Goal: Navigation & Orientation: Find specific page/section

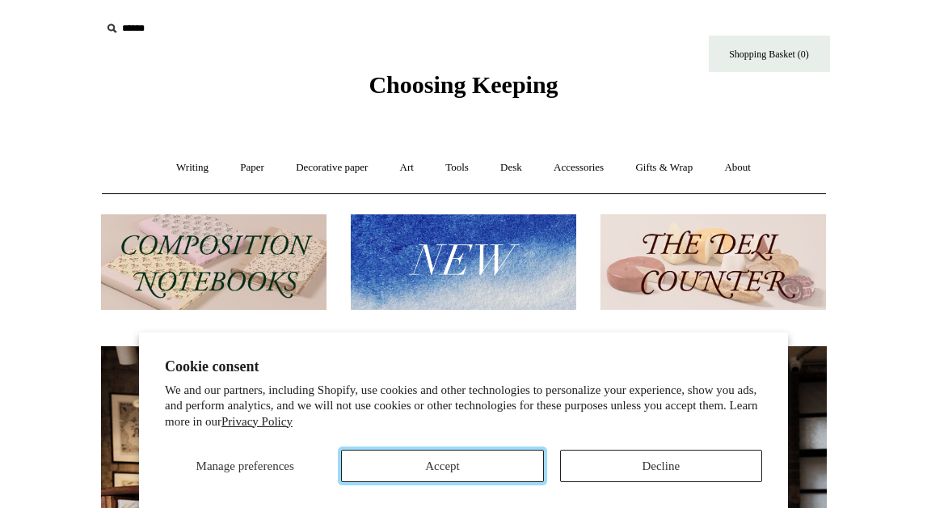
click at [490, 479] on button "Accept" at bounding box center [442, 466] width 202 height 32
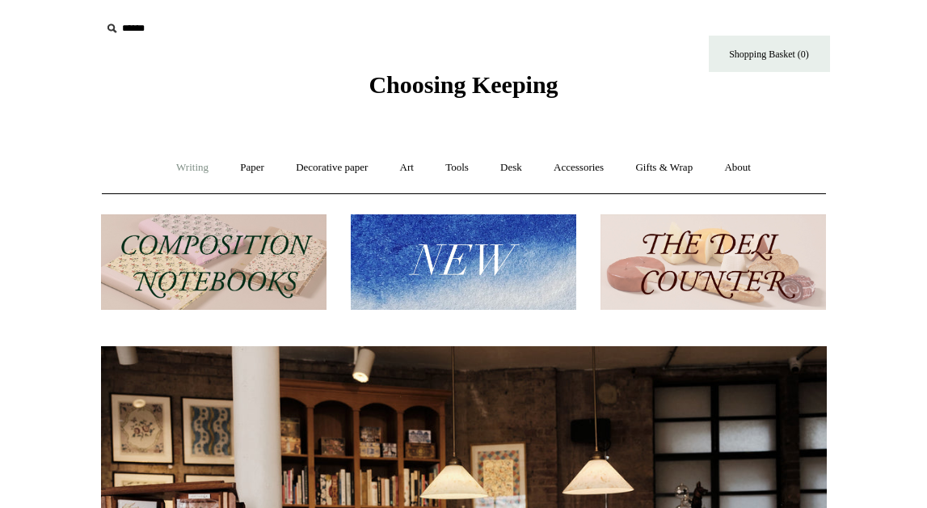
click at [189, 170] on link "Writing +" at bounding box center [192, 167] width 61 height 43
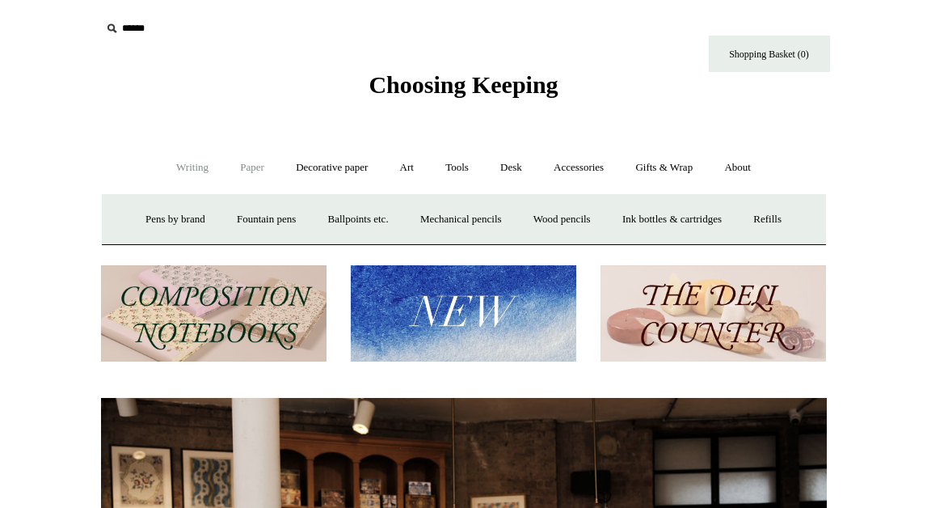
click at [243, 170] on link "Paper +" at bounding box center [252, 167] width 53 height 43
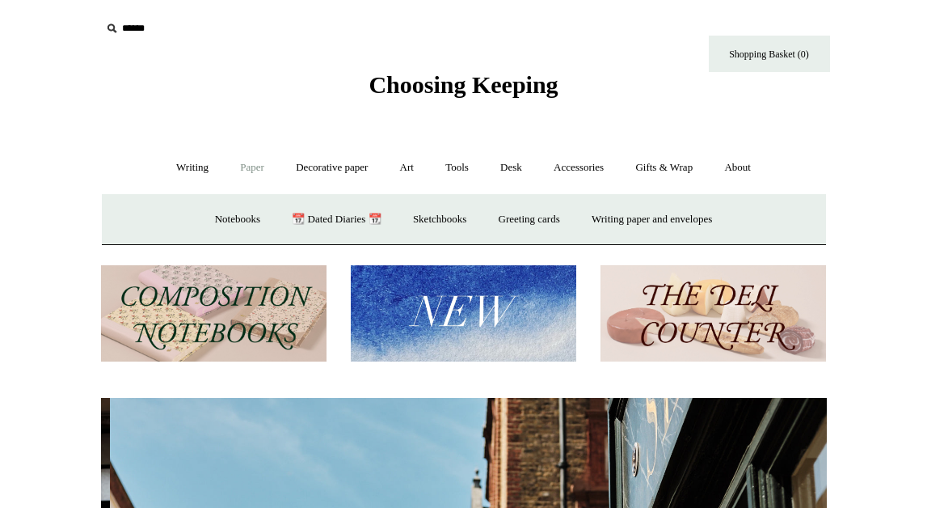
scroll to position [0, 726]
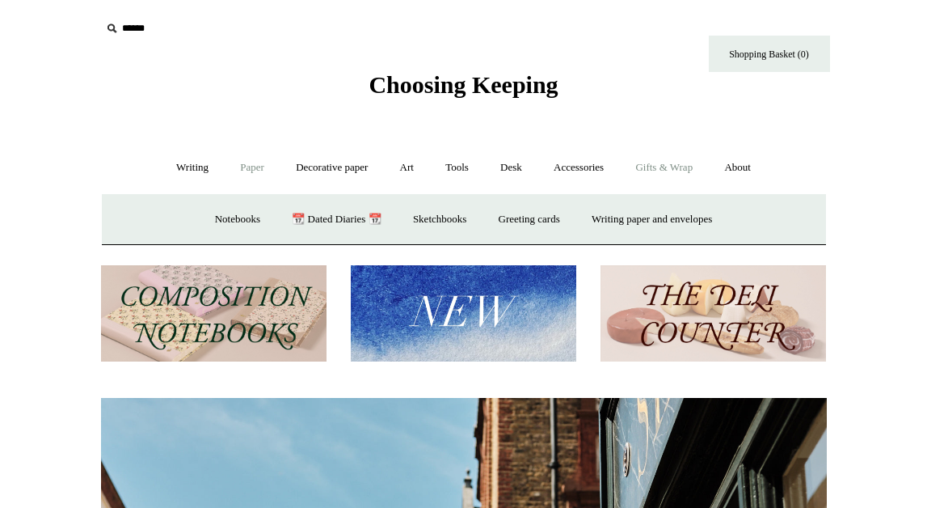
click at [696, 171] on link "Gifts & Wrap +" at bounding box center [664, 167] width 87 height 43
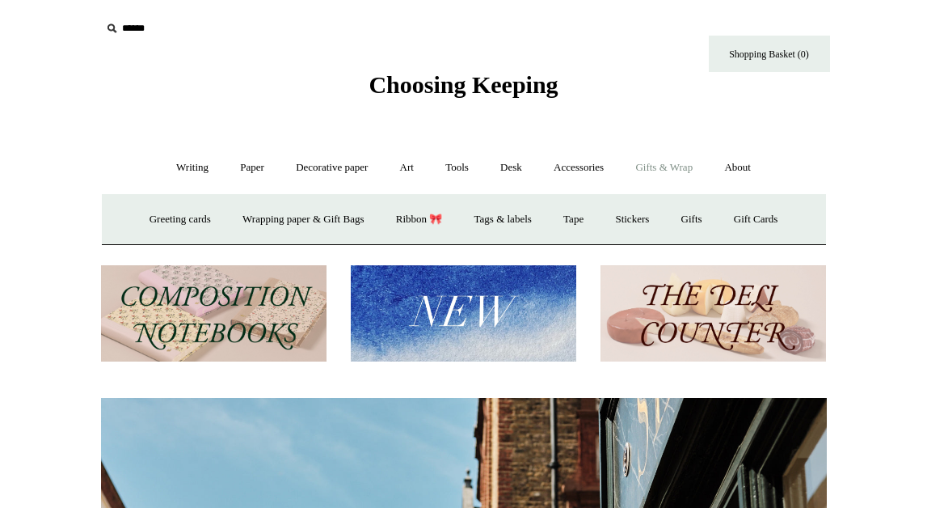
click at [660, 174] on link "Gifts & Wrap -" at bounding box center [664, 167] width 87 height 43
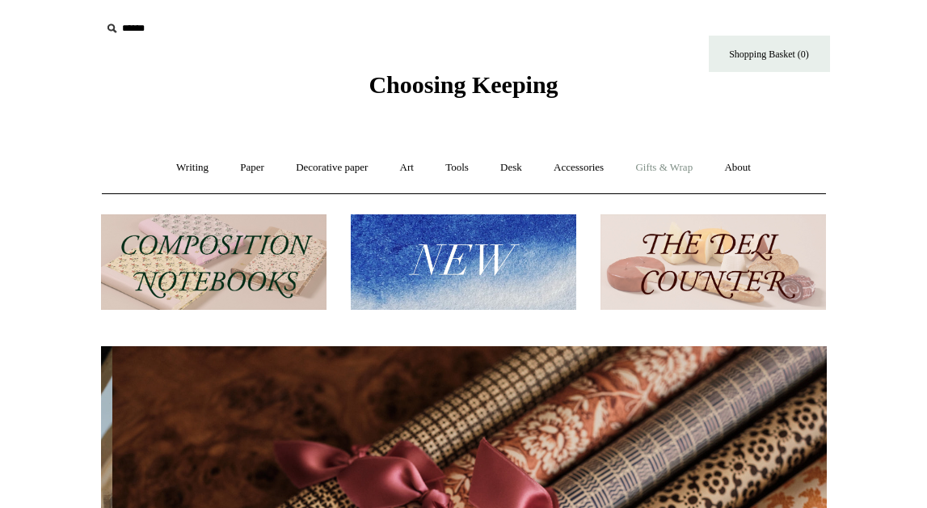
scroll to position [0, 1452]
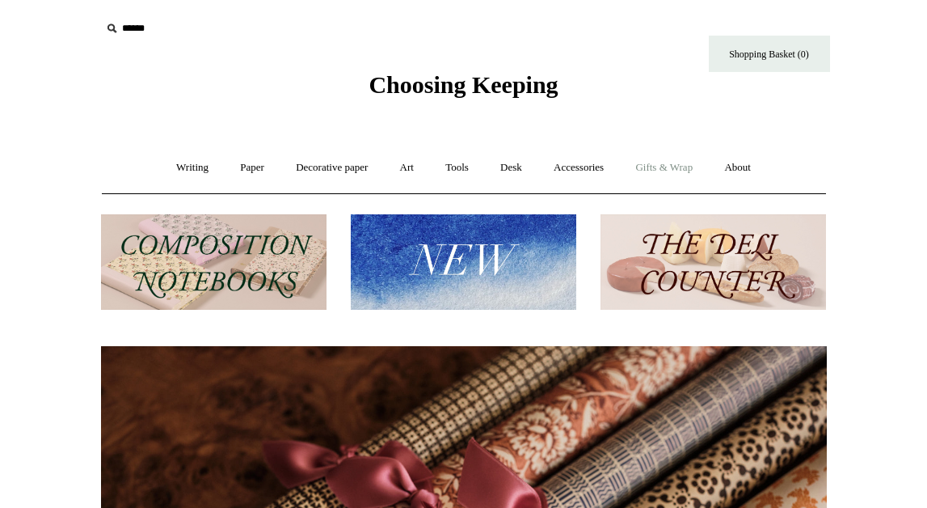
click at [660, 174] on link "Gifts & Wrap +" at bounding box center [664, 167] width 87 height 43
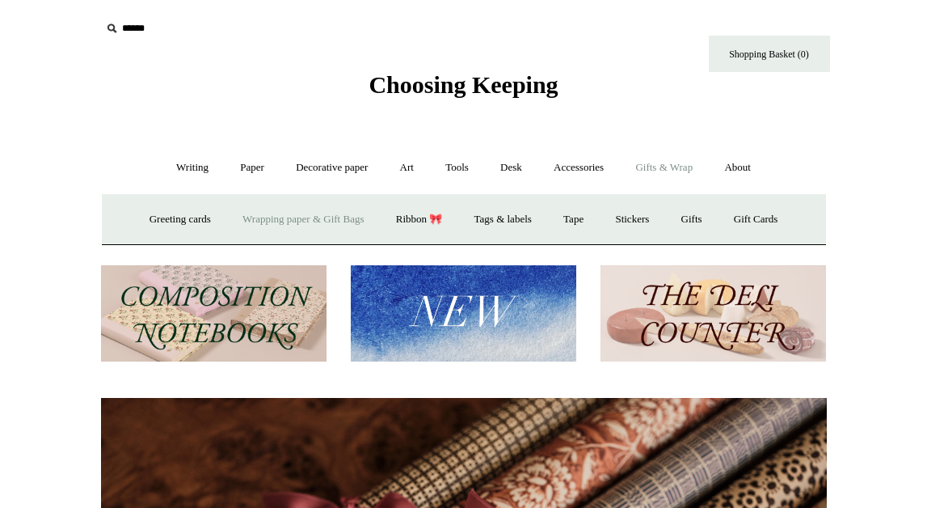
click at [264, 217] on link "Wrapping paper & Gift Bags" at bounding box center [303, 219] width 150 height 43
